Goal: Task Accomplishment & Management: Use online tool/utility

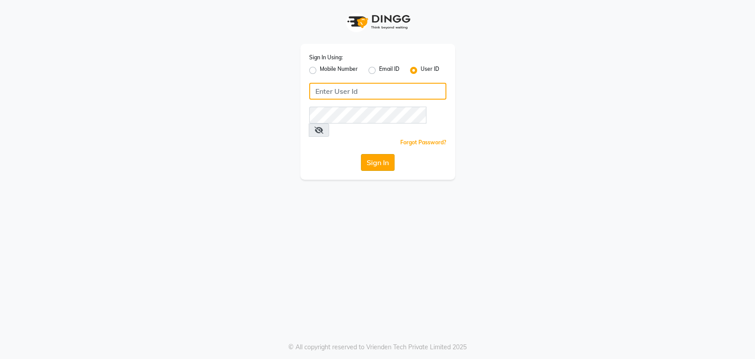
type input "glamhub"
click at [377, 154] on button "Sign In" at bounding box center [378, 162] width 34 height 17
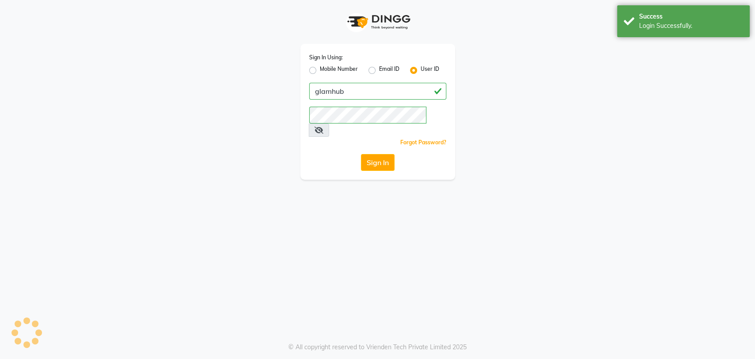
select select "service"
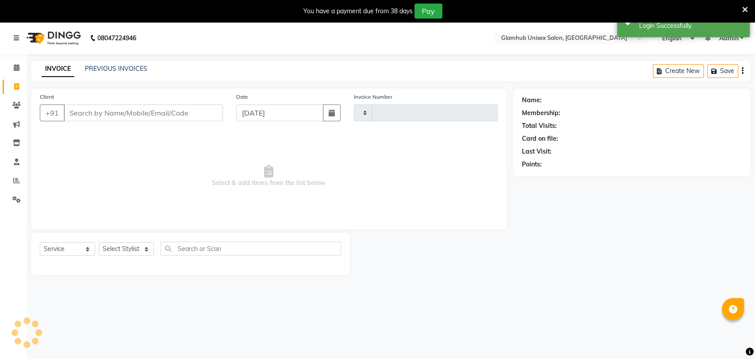
type input "1366"
select select "7771"
click at [124, 69] on link "PREVIOUS INVOICES" at bounding box center [116, 69] width 62 height 8
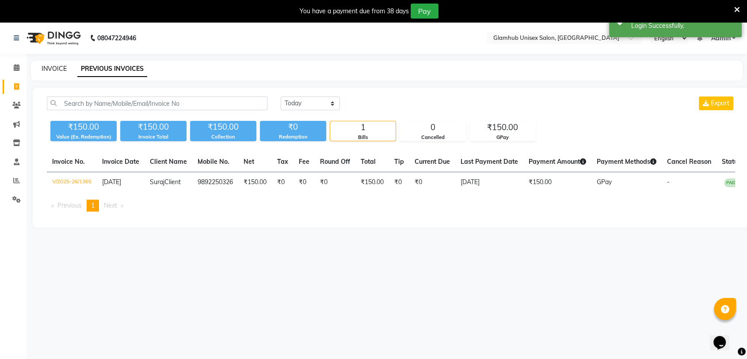
click at [56, 69] on link "INVOICE" at bounding box center [54, 69] width 25 height 8
select select "service"
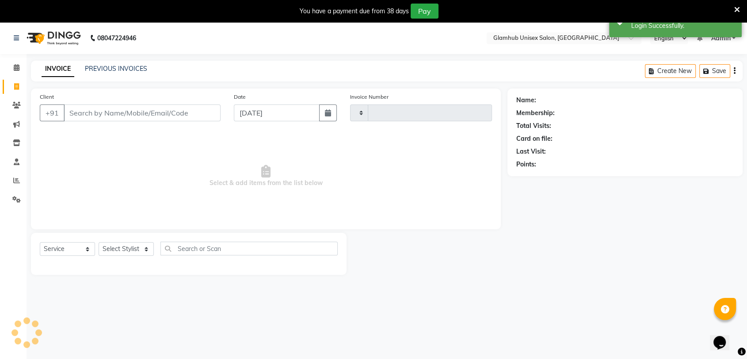
type input "1366"
select select "7771"
